Goal: Transaction & Acquisition: Purchase product/service

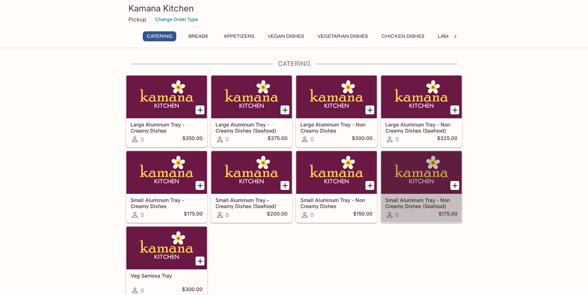
click at [419, 202] on h5 "Small Aluminum Tray - Non Creamy Dishes (Seafood)" at bounding box center [421, 203] width 72 height 12
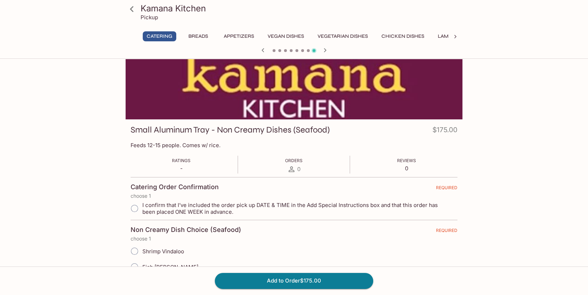
scroll to position [36, 0]
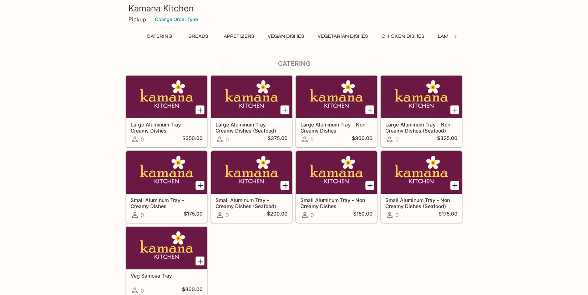
click at [177, 197] on h5 "Small Aluminum Tray - Creamy Dishes" at bounding box center [167, 203] width 72 height 12
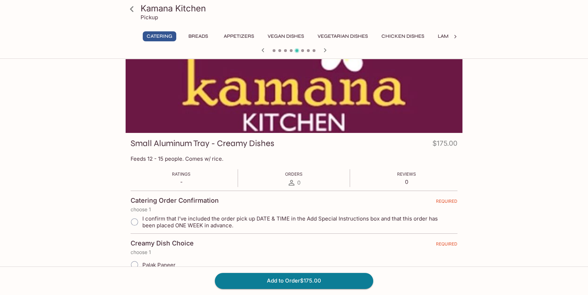
scroll to position [36, 0]
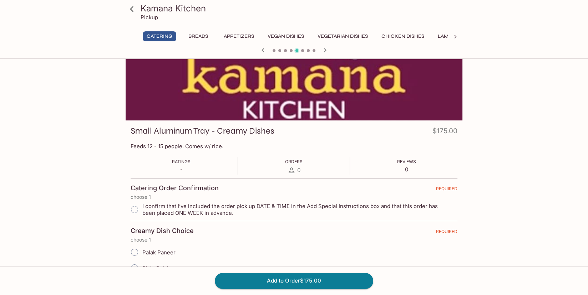
click at [135, 208] on input "I confirm that I’ve included the order pick up DATE & TIME in the Add Special I…" at bounding box center [134, 209] width 15 height 15
radio input "true"
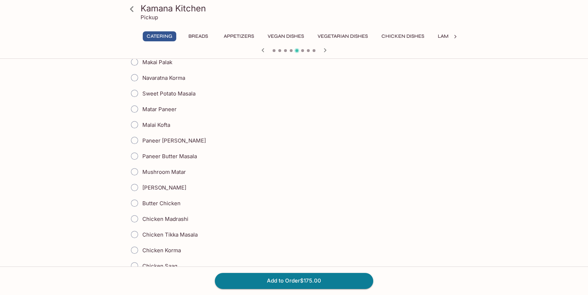
scroll to position [285, 0]
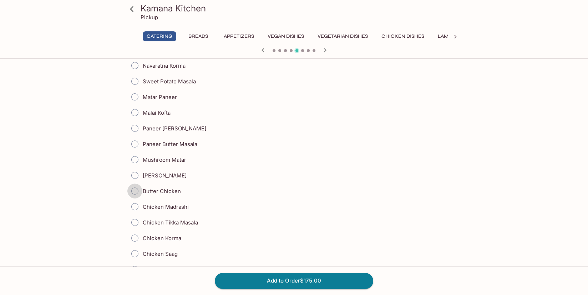
click at [132, 190] on input "Butter Chicken" at bounding box center [134, 191] width 15 height 15
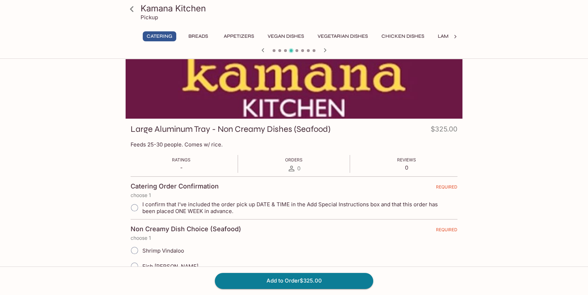
scroll to position [36, 0]
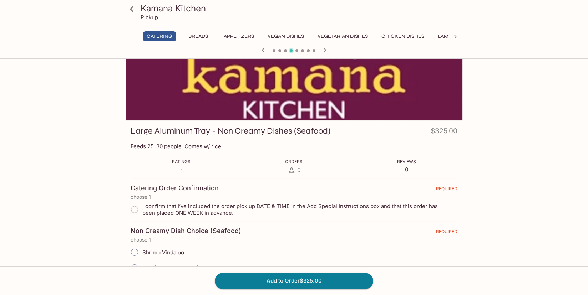
click at [325, 49] on icon "button" at bounding box center [325, 50] width 9 height 9
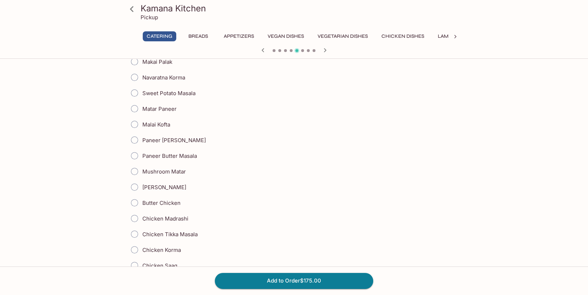
scroll to position [285, 0]
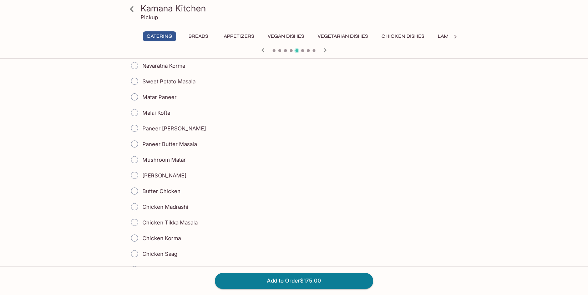
click at [151, 189] on span "Butter Chicken" at bounding box center [161, 191] width 38 height 7
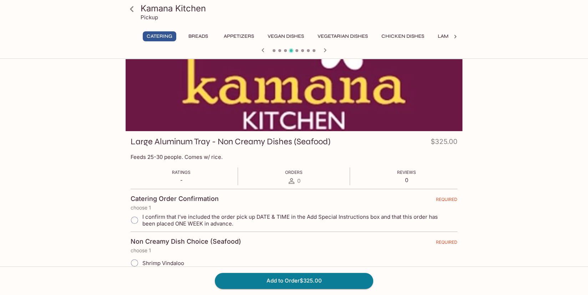
scroll to position [0, 0]
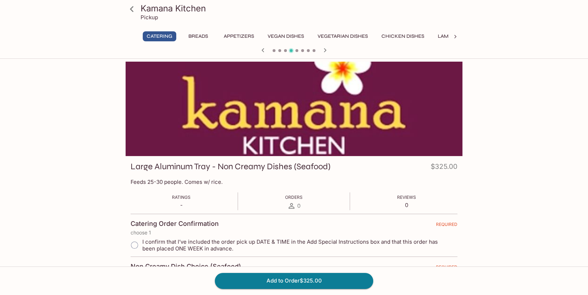
click at [322, 52] on icon "button" at bounding box center [325, 50] width 9 height 9
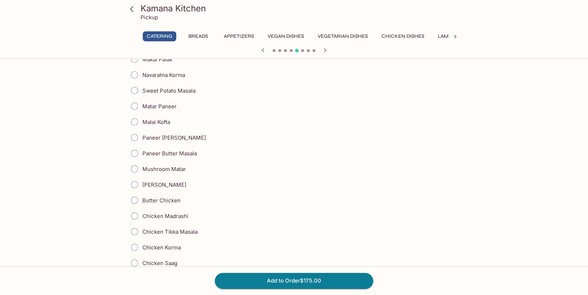
scroll to position [321, 0]
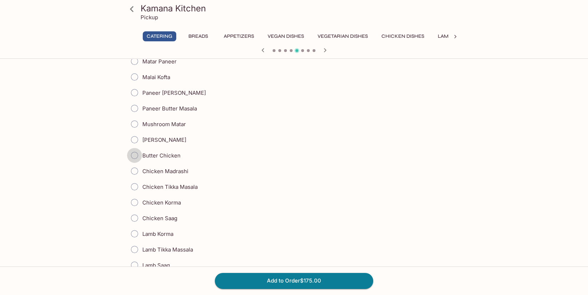
click at [133, 154] on input "Butter Chicken" at bounding box center [134, 155] width 15 height 15
click at [134, 154] on input "Butter Chicken" at bounding box center [134, 155] width 15 height 15
radio input "true"
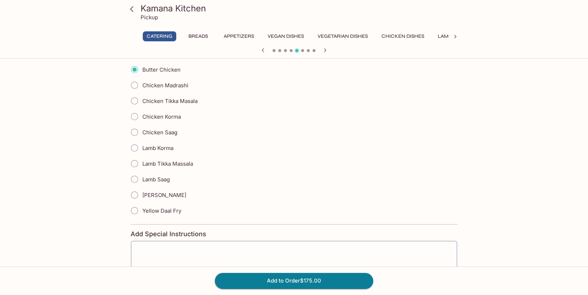
scroll to position [456, 0]
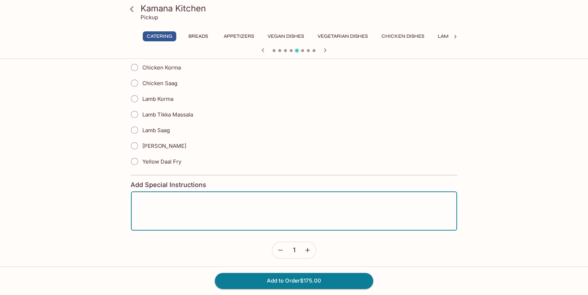
click at [211, 207] on textarea at bounding box center [294, 211] width 316 height 27
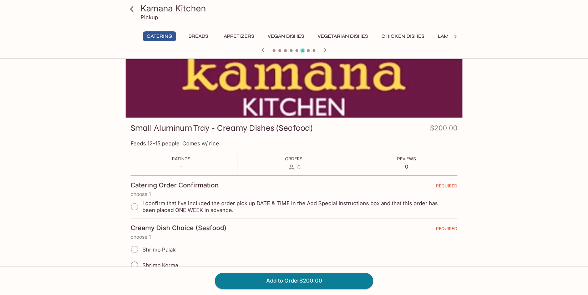
scroll to position [28, 0]
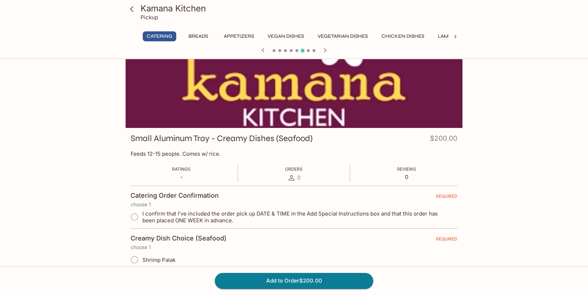
click at [263, 52] on icon "button" at bounding box center [263, 50] width 9 height 9
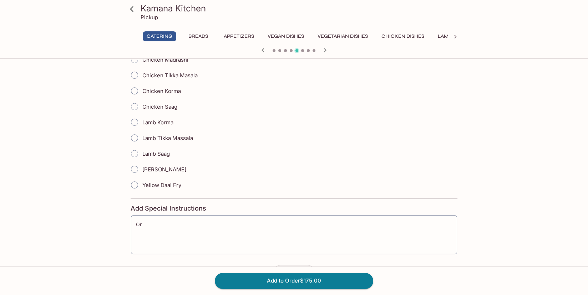
scroll to position [456, 0]
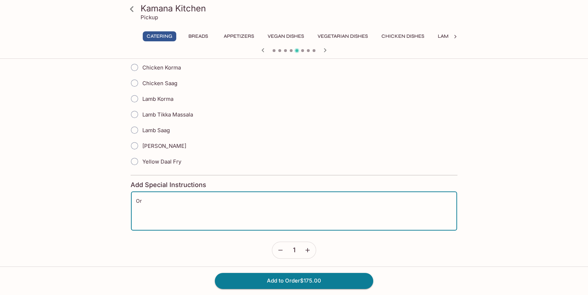
click at [210, 198] on textarea "Or" at bounding box center [294, 211] width 316 height 27
click at [204, 198] on textarea "Order Pick-Up DATE: Order Pick-Up TIME:" at bounding box center [294, 211] width 316 height 27
click at [197, 206] on textarea "Order Pick-Up DATE: [DATE] Order Pick-Up TIME:" at bounding box center [294, 211] width 316 height 27
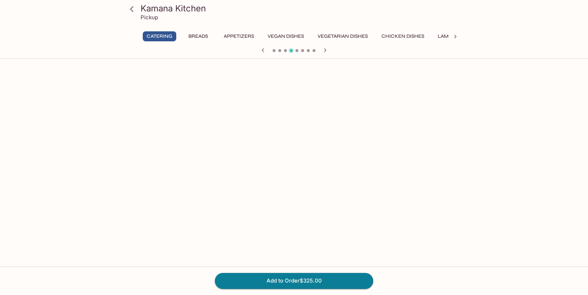
scroll to position [385, 0]
click at [324, 50] on icon "button" at bounding box center [325, 50] width 9 height 9
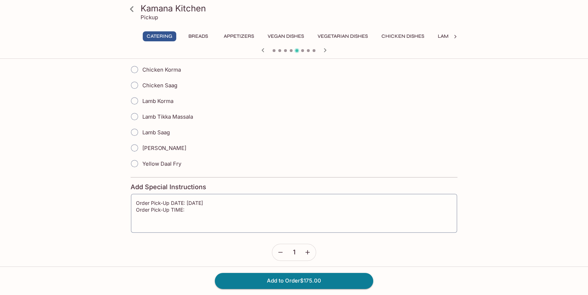
scroll to position [456, 0]
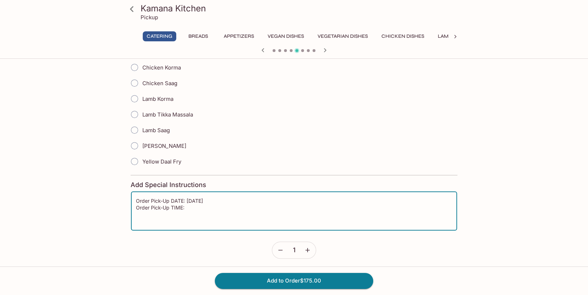
click at [216, 207] on textarea "Order Pick-Up DATE: [DATE] Order Pick-Up TIME:" at bounding box center [294, 211] width 316 height 27
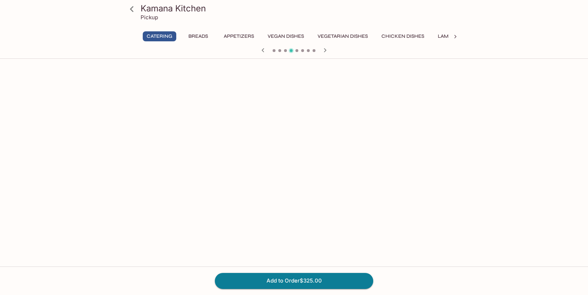
click at [324, 50] on icon "button" at bounding box center [325, 50] width 9 height 9
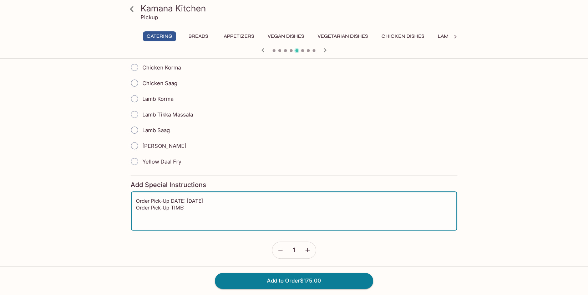
click at [264, 204] on textarea "Order Pick-Up DATE: [DATE] Order Pick-Up TIME:" at bounding box center [294, 211] width 316 height 27
click at [196, 204] on textarea "Order Pick-Up DATE: [DATE] Order Pick-Up TIME: 11:25am" at bounding box center [294, 211] width 316 height 27
type textarea "Order Pick-Up DATE: [DATE] Order Pick-Up TIME: 11:30am"
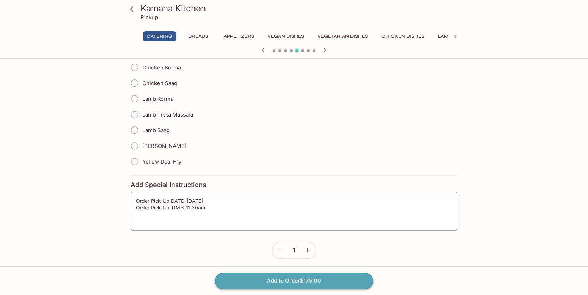
click at [313, 280] on button "Add to Order $175.00" at bounding box center [294, 281] width 158 height 16
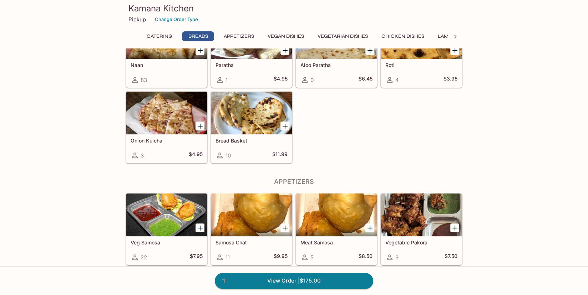
scroll to position [357, 0]
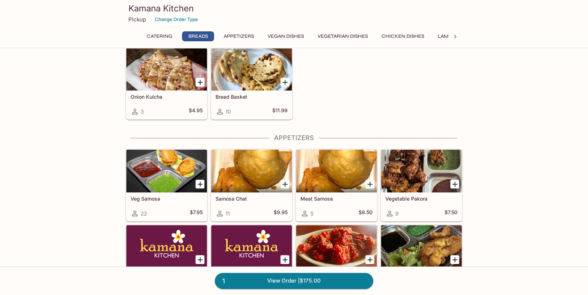
click at [240, 82] on div at bounding box center [251, 69] width 81 height 43
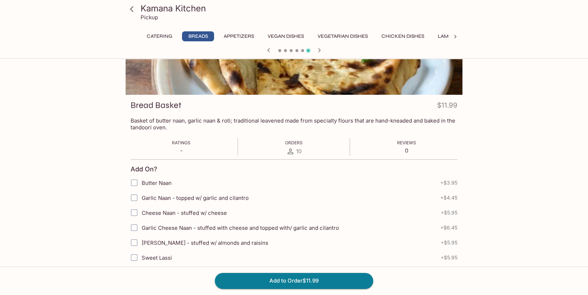
scroll to position [71, 0]
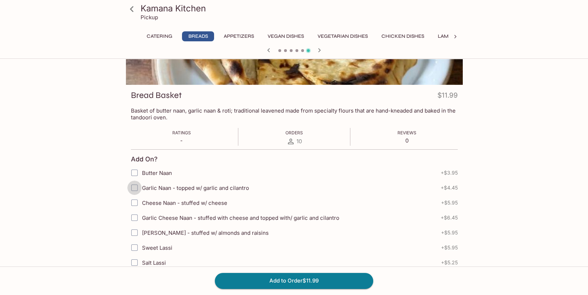
click at [134, 188] on input "Garlic Naan - topped w/ garlic and cilantro" at bounding box center [134, 188] width 14 height 14
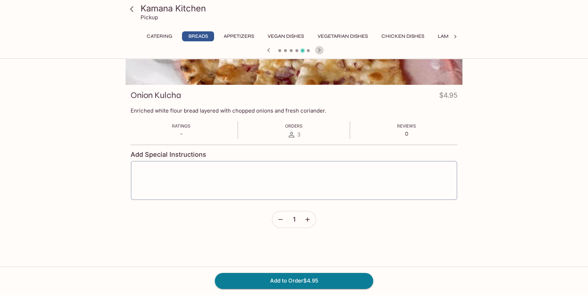
click at [319, 51] on icon "button" at bounding box center [319, 50] width 2 height 4
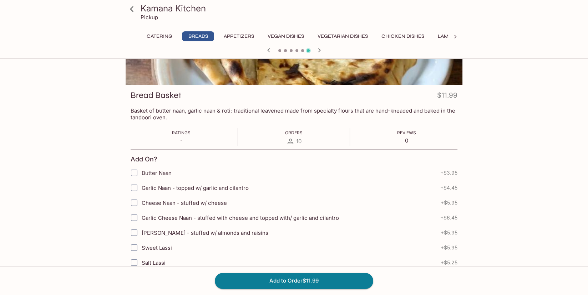
click at [136, 187] on input "Garlic Naan - topped w/ garlic and cilantro" at bounding box center [134, 188] width 14 height 14
checkbox input "true"
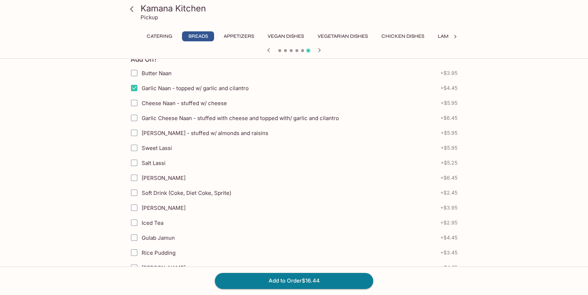
scroll to position [58, 0]
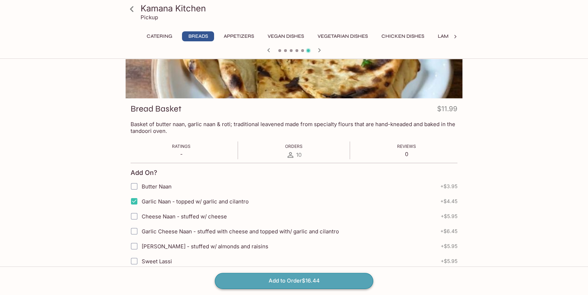
click at [298, 280] on button "Add to Order $16.44" at bounding box center [294, 281] width 158 height 16
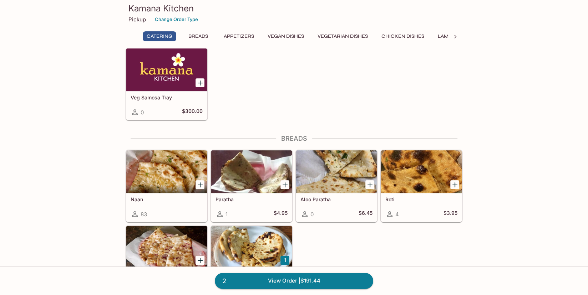
scroll to position [214, 0]
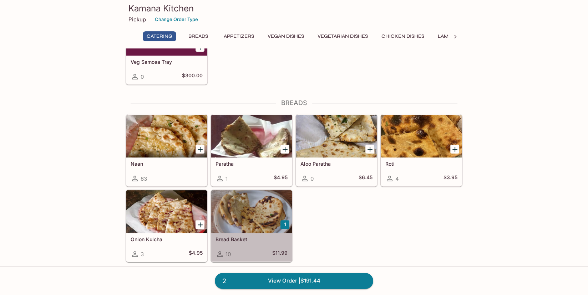
click at [240, 221] on div at bounding box center [251, 212] width 81 height 43
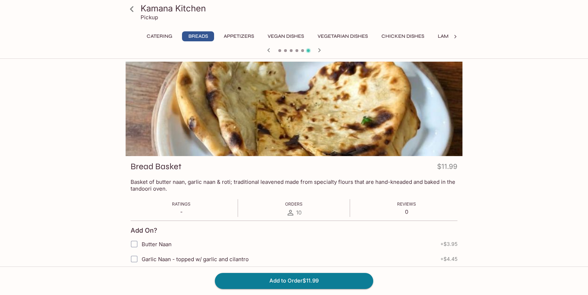
click at [291, 151] on div at bounding box center [294, 109] width 337 height 95
click at [193, 35] on button "Breads" at bounding box center [198, 36] width 32 height 10
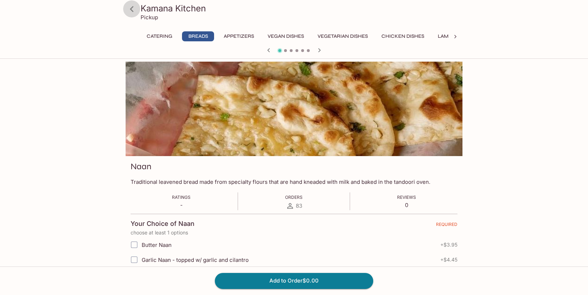
click at [135, 10] on icon at bounding box center [132, 9] width 12 height 12
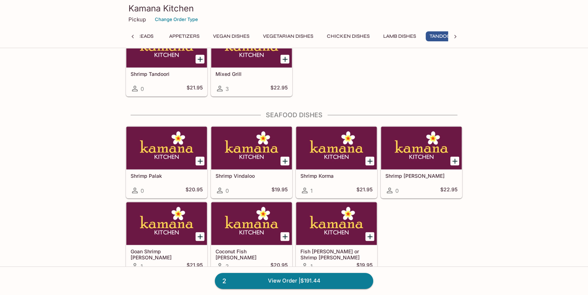
scroll to position [0, 69]
click at [286, 284] on link "2 View Order | $191.44" at bounding box center [294, 281] width 158 height 16
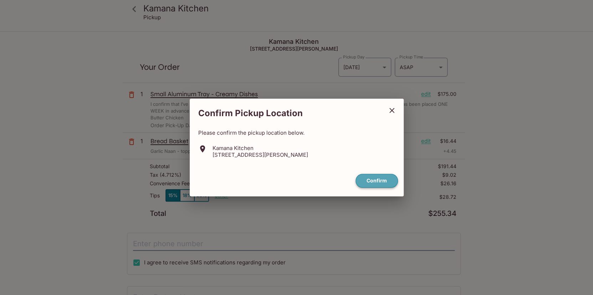
click at [373, 182] on button "Confirm" at bounding box center [377, 181] width 42 height 14
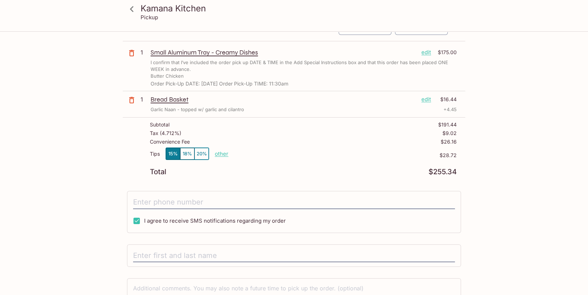
scroll to position [90, 0]
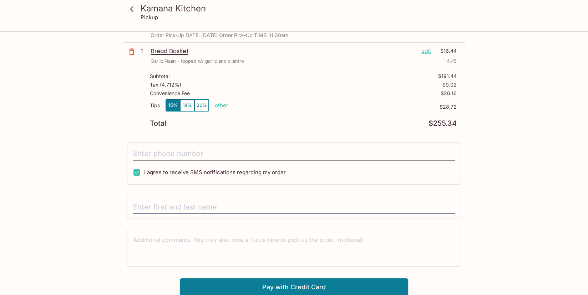
click at [211, 160] on input "tel" at bounding box center [294, 154] width 322 height 14
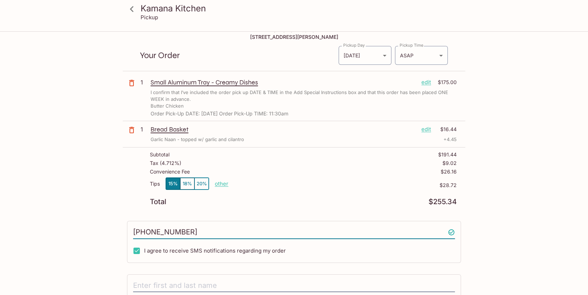
scroll to position [0, 0]
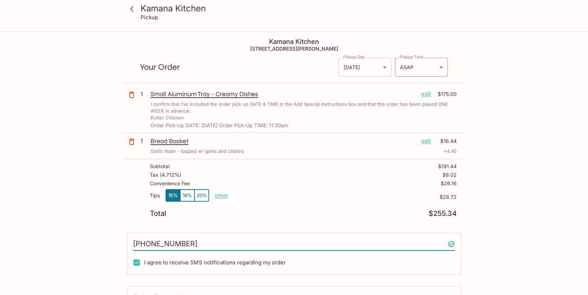
type input "[PHONE_NUMBER]"
click at [374, 71] on body "Kamana Kitchen Pickup Kamana Kitchen [STREET_ADDRESS][PERSON_NAME] Your Order P…" at bounding box center [296, 179] width 593 height 295
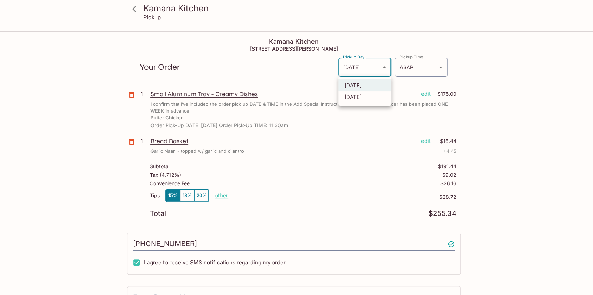
click at [499, 101] on div at bounding box center [296, 147] width 593 height 295
click at [362, 66] on body "Kamana Kitchen Pickup Kamana Kitchen [STREET_ADDRESS][PERSON_NAME] Your Order P…" at bounding box center [296, 179] width 593 height 295
click at [264, 66] on div at bounding box center [296, 147] width 593 height 295
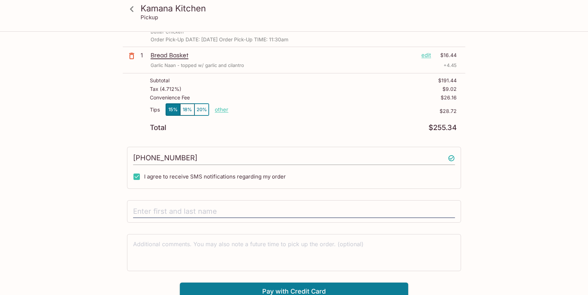
scroll to position [90, 0]
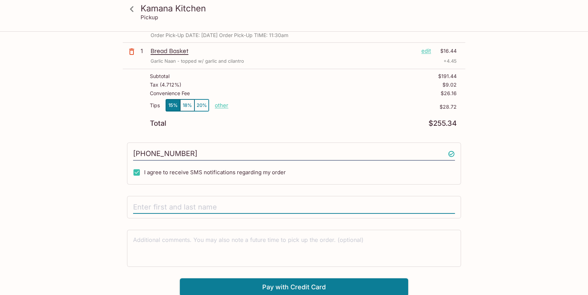
click at [285, 209] on input "text" at bounding box center [294, 208] width 322 height 14
type input "[PERSON_NAME]"
click at [333, 123] on div "Total $255.34" at bounding box center [303, 123] width 307 height 7
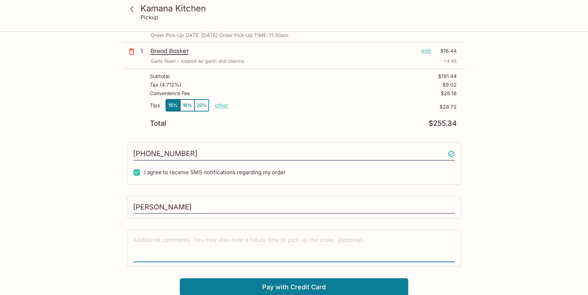
click at [259, 252] on textarea at bounding box center [294, 248] width 322 height 25
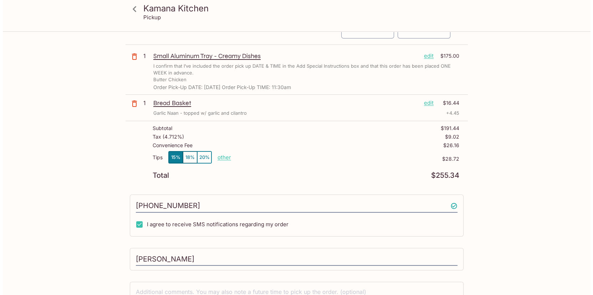
scroll to position [0, 0]
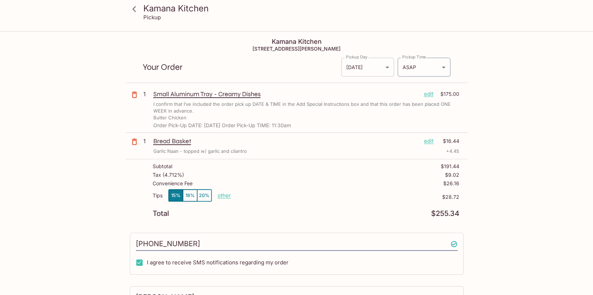
click at [369, 59] on body "Kamana Kitchen Pickup Kamana Kitchen [STREET_ADDRESS][PERSON_NAME] Your Order P…" at bounding box center [296, 179] width 593 height 295
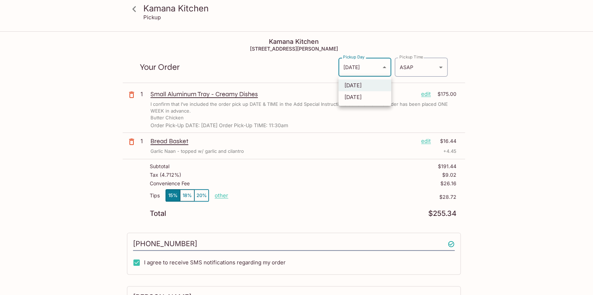
drag, startPoint x: 370, startPoint y: 64, endPoint x: 379, endPoint y: 62, distance: 8.3
click at [372, 64] on div at bounding box center [296, 147] width 593 height 295
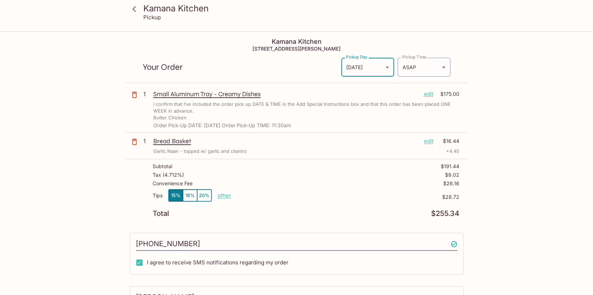
click at [407, 64] on body "Kamana Kitchen Pickup Kamana Kitchen [STREET_ADDRESS][PERSON_NAME] Your Order P…" at bounding box center [296, 179] width 593 height 295
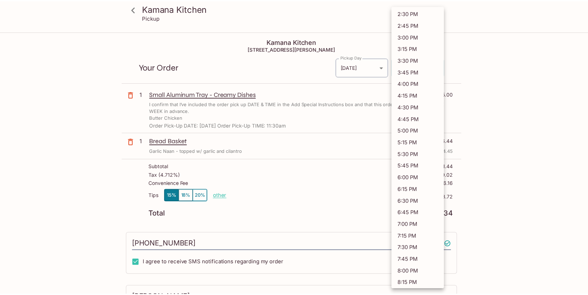
scroll to position [48, 0]
drag, startPoint x: 502, startPoint y: 87, endPoint x: 498, endPoint y: 87, distance: 4.7
click at [500, 87] on div at bounding box center [296, 147] width 593 height 295
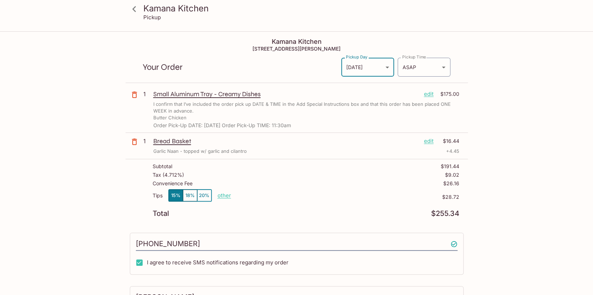
click at [348, 69] on body "Kamana Kitchen Pickup Kamana Kitchen [STREET_ADDRESS][PERSON_NAME] Your Order P…" at bounding box center [296, 179] width 593 height 295
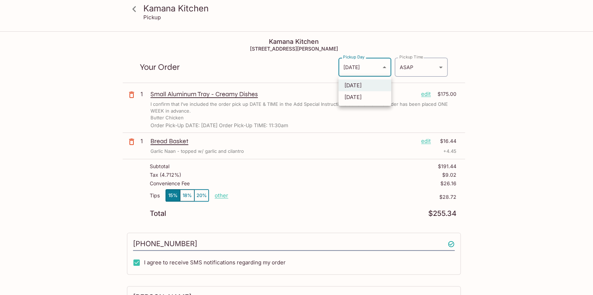
click at [474, 96] on div at bounding box center [296, 147] width 593 height 295
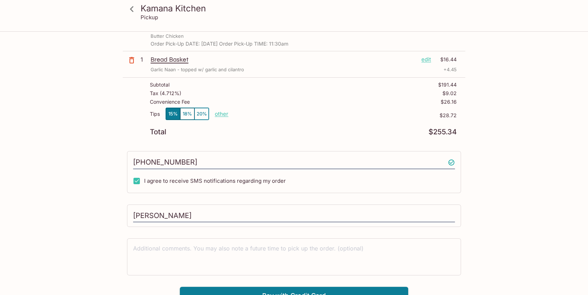
scroll to position [90, 0]
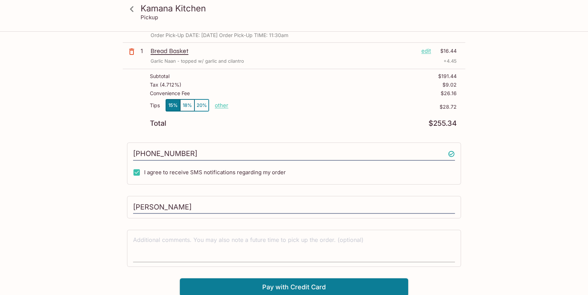
click at [386, 239] on textarea at bounding box center [294, 248] width 322 height 25
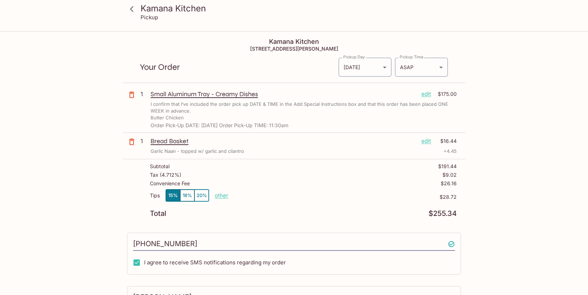
scroll to position [0, 0]
click at [481, 128] on div "Kamana Kitchen Pickup Kamana Kitchen [STREET_ADDRESS][PERSON_NAME] Your Order P…" at bounding box center [294, 209] width 457 height 355
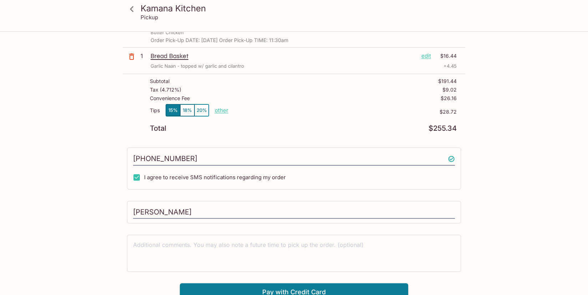
scroll to position [90, 0]
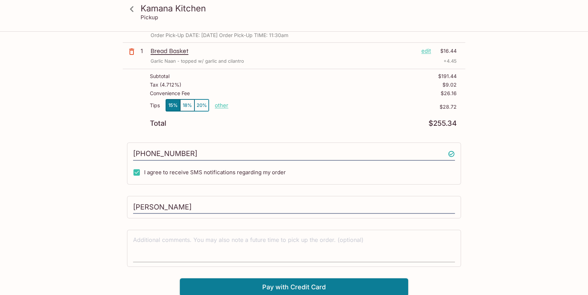
click at [242, 238] on textarea at bounding box center [294, 248] width 322 height 25
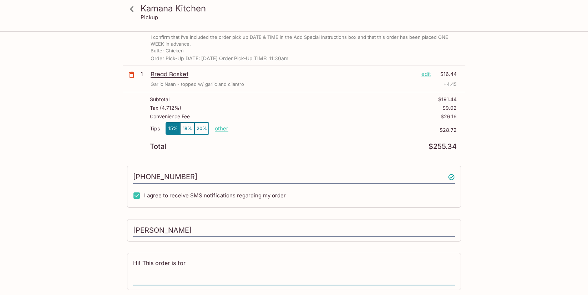
scroll to position [55, 0]
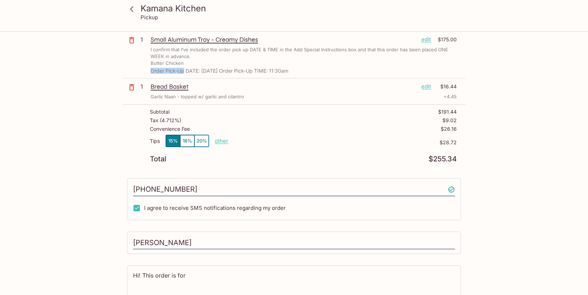
drag, startPoint x: 151, startPoint y: 69, endPoint x: 184, endPoint y: 70, distance: 32.8
click at [184, 70] on p "Order Pick-Up DATE: [DATE] Order Pick-Up TIME: 11:30am" at bounding box center [304, 71] width 306 height 6
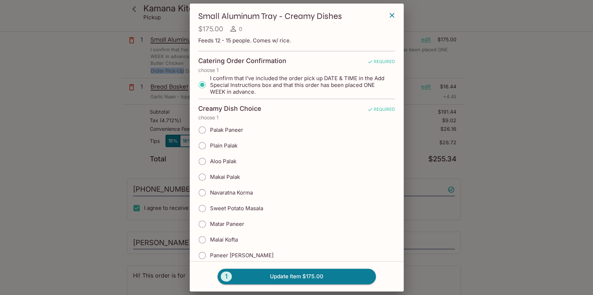
click at [390, 14] on icon "button" at bounding box center [392, 15] width 9 height 9
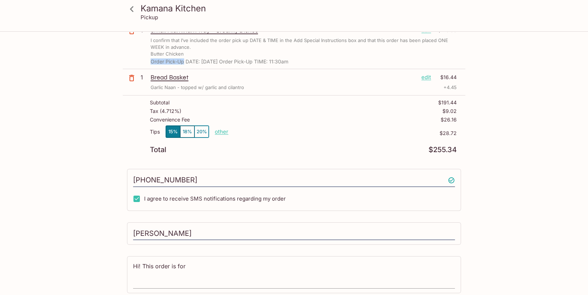
scroll to position [90, 0]
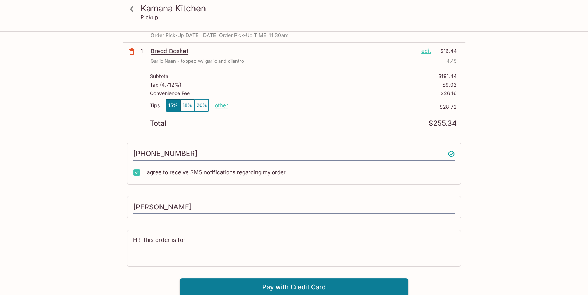
click at [213, 237] on textarea "Hi! This order is for" at bounding box center [294, 248] width 322 height 25
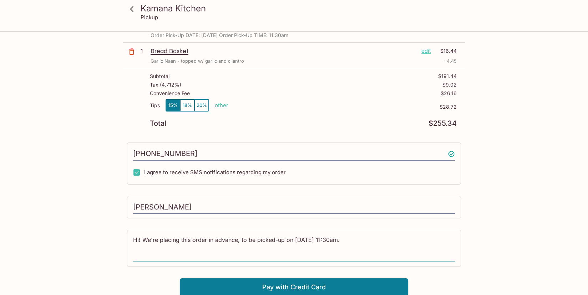
click at [192, 239] on textarea "Hi! We're placing this order in advance, to be picked-up on [DATE] 11:30am." at bounding box center [294, 248] width 322 height 25
drag, startPoint x: 203, startPoint y: 240, endPoint x: 193, endPoint y: 239, distance: 10.4
click at [192, 239] on textarea "Hi! We're placing this tray order in advance, to be picked-up on [DATE] 11:30am." at bounding box center [294, 248] width 322 height 25
click at [235, 241] on textarea "Hi! We're placing this order in advance, to be picked-up on [DATE] 11:30am." at bounding box center [294, 248] width 322 height 25
click at [236, 242] on textarea "Hi! We're placing this order in advance, to be picked-up on [DATE] 11:30am." at bounding box center [294, 248] width 322 height 25
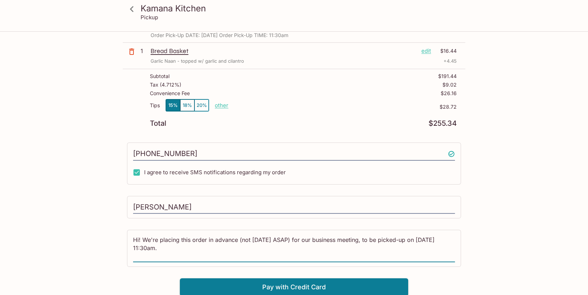
click at [195, 248] on textarea "Hi! We're placing this order in advance (not [DATE] ASAP) for our business meet…" at bounding box center [294, 248] width 322 height 25
click at [410, 240] on textarea "Hi! We're placing this order in advance (not [DATE] ASAP) for our business meet…" at bounding box center [294, 248] width 322 height 25
type textarea "Hi! We're placing this order in advance (not [DATE] ASAP) for our business meet…"
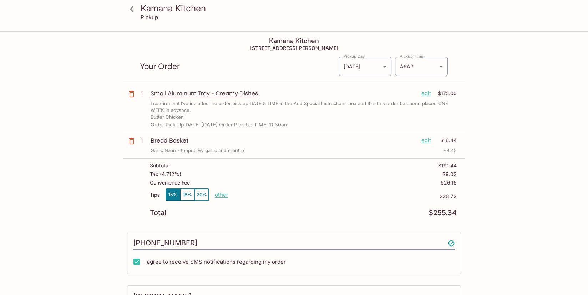
scroll to position [0, 0]
